Goal: Information Seeking & Learning: Learn about a topic

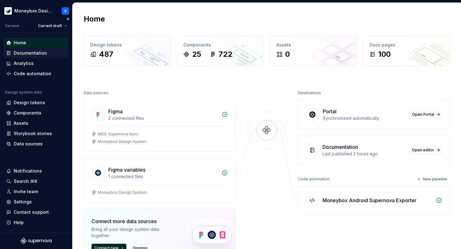
click at [49, 55] on div "Documentation" at bounding box center [36, 53] width 60 height 6
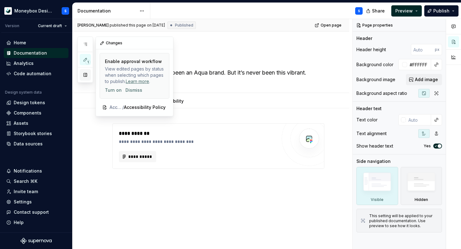
click at [85, 78] on button "button" at bounding box center [85, 74] width 11 height 11
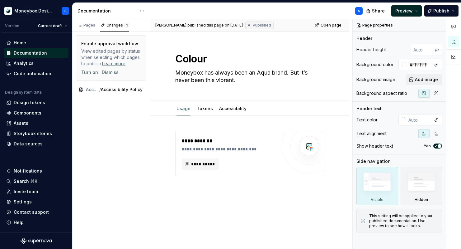
click at [167, 7] on div "S" at bounding box center [258, 11] width 217 height 16
click at [144, 10] on html "Moneybox Design System S Version Current draft Home Documentation Analytics Cod…" at bounding box center [230, 124] width 461 height 249
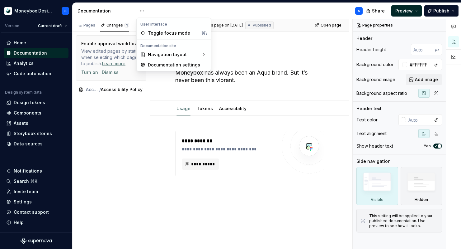
click at [165, 9] on html "Moneybox Design System S Version Current draft Home Documentation Analytics Cod…" at bounding box center [230, 124] width 461 height 249
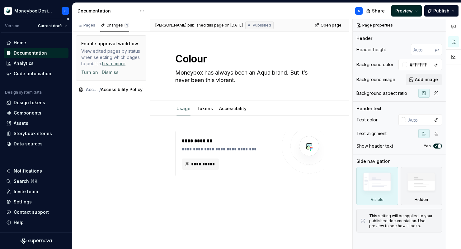
click at [42, 54] on div "Documentation" at bounding box center [30, 53] width 33 height 6
click at [87, 25] on div "Pages" at bounding box center [86, 25] width 18 height 5
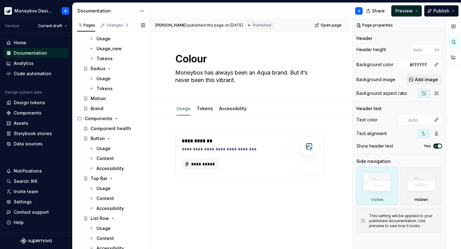
scroll to position [152, 0]
click at [124, 128] on div "Component health" at bounding box center [109, 127] width 36 height 6
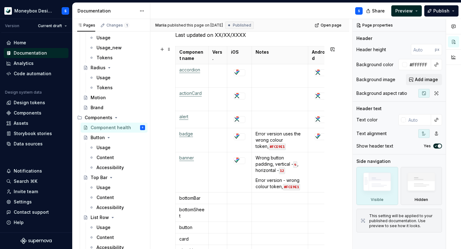
scroll to position [103, 0]
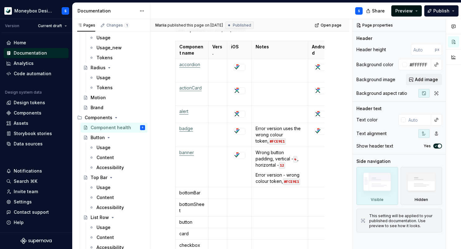
click at [410, 11] on span "Preview" at bounding box center [404, 11] width 17 height 6
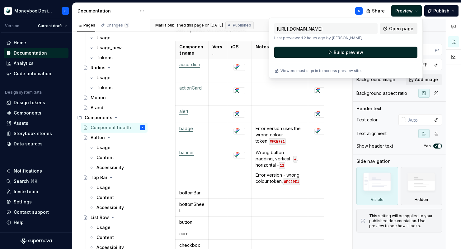
click at [404, 26] on span "Open page" at bounding box center [401, 29] width 24 height 6
click at [240, 15] on div "S" at bounding box center [258, 11] width 217 height 16
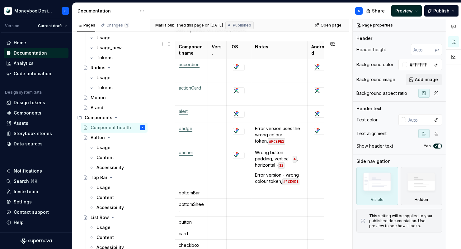
scroll to position [0, 0]
click at [169, 46] on span at bounding box center [169, 44] width 5 height 9
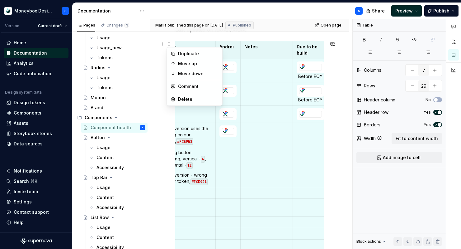
scroll to position [0, 93]
click at [309, 54] on p "Due to be build" at bounding box center [310, 50] width 28 height 12
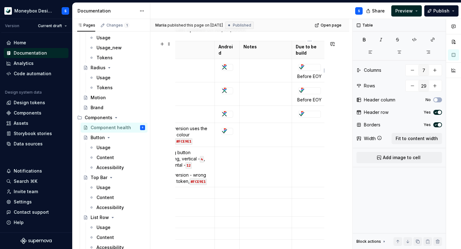
type textarea "*"
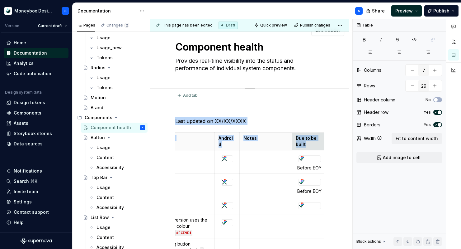
scroll to position [0, 0]
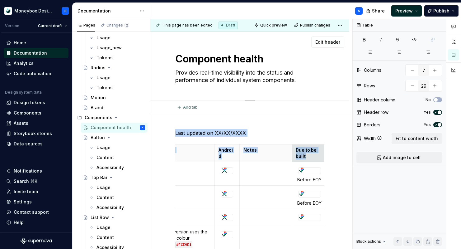
drag, startPoint x: 307, startPoint y: 53, endPoint x: 307, endPoint y: 47, distance: 5.6
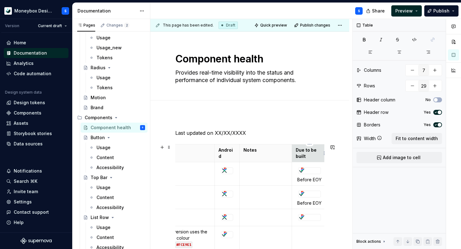
click at [310, 153] on p "Due to be built" at bounding box center [310, 153] width 28 height 12
drag, startPoint x: 306, startPoint y: 150, endPoint x: 308, endPoint y: 155, distance: 5.2
click at [308, 155] on p "Due to be built" at bounding box center [310, 153] width 28 height 12
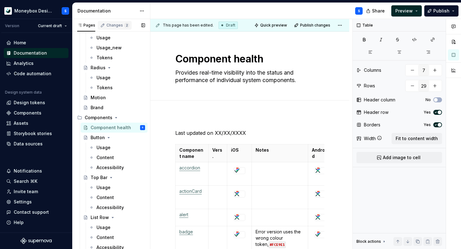
click at [110, 26] on div "Changes 2" at bounding box center [118, 25] width 23 height 5
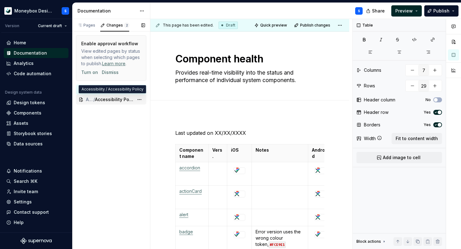
click at [110, 101] on span "Accessibility Policy" at bounding box center [114, 99] width 39 height 6
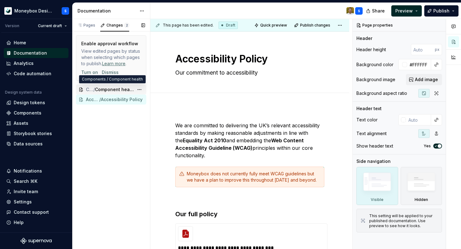
click at [109, 92] on span "Component health" at bounding box center [114, 89] width 39 height 6
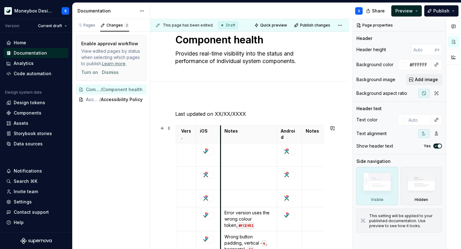
scroll to position [0, 93]
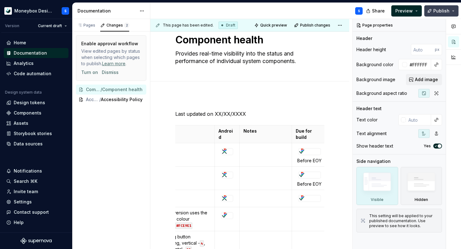
click at [444, 11] on span "Publish" at bounding box center [442, 11] width 16 height 6
click at [407, 11] on span "Preview" at bounding box center [404, 11] width 17 height 6
click at [440, 12] on span "Publish" at bounding box center [442, 11] width 16 height 6
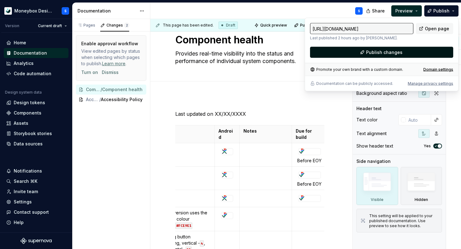
click at [371, 53] on span "Publish changes" at bounding box center [384, 52] width 36 height 6
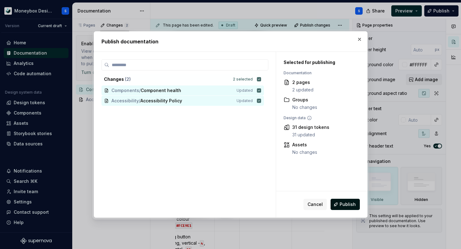
click at [346, 206] on span "Publish" at bounding box center [348, 204] width 16 height 6
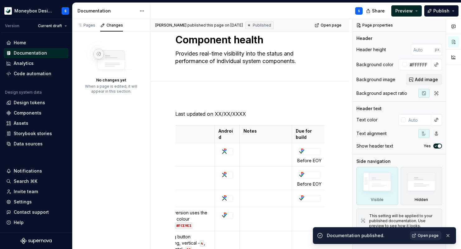
click at [428, 236] on span "Open page" at bounding box center [428, 235] width 21 height 5
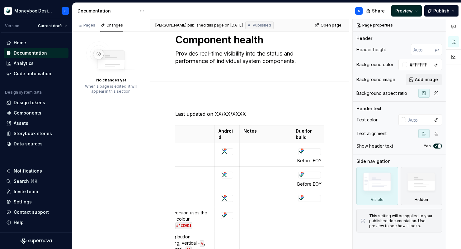
type textarea "*"
